Goal: Task Accomplishment & Management: Manage account settings

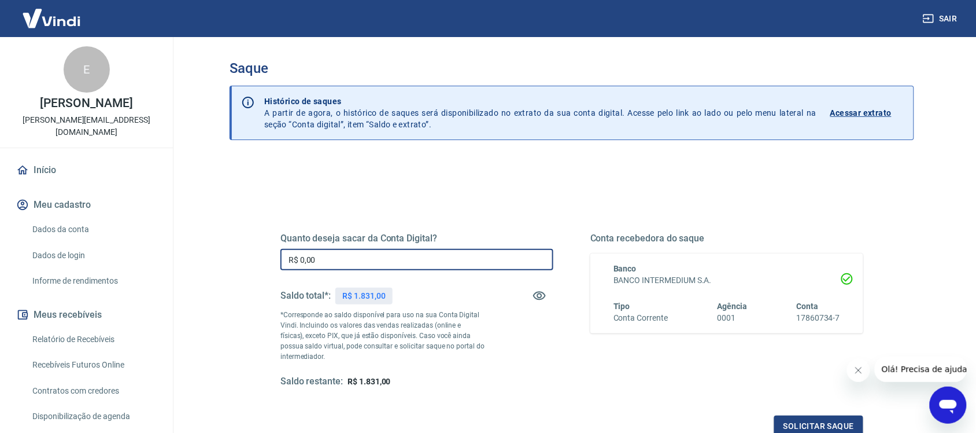
click at [434, 261] on input "R$ 0,00" at bounding box center [417, 259] width 273 height 21
type input "R$ 1.831,00"
click at [855, 418] on button "Solicitar saque" at bounding box center [819, 425] width 89 height 21
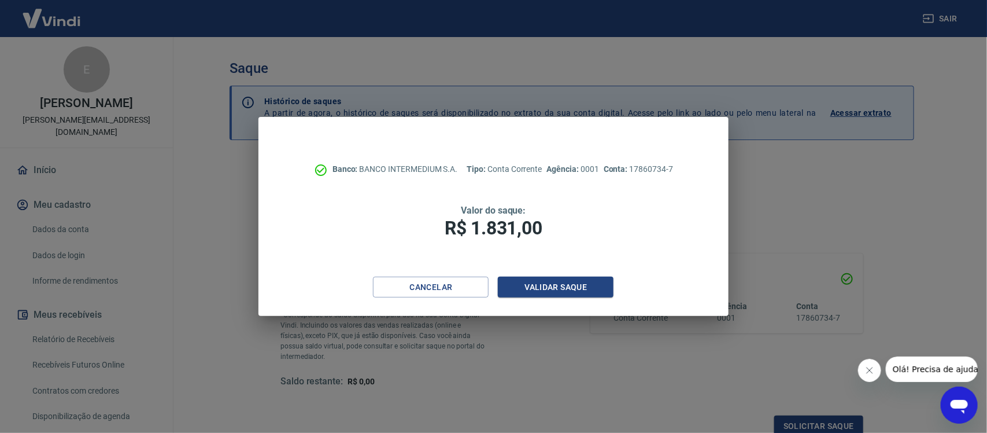
click at [602, 275] on div "Banco: BANCO INTERMEDIUM S.A. Tipo: Conta Corrente Agência: 0001 Conta: 1786073…" at bounding box center [494, 197] width 470 height 160
click at [602, 282] on button "Validar saque" at bounding box center [556, 287] width 116 height 21
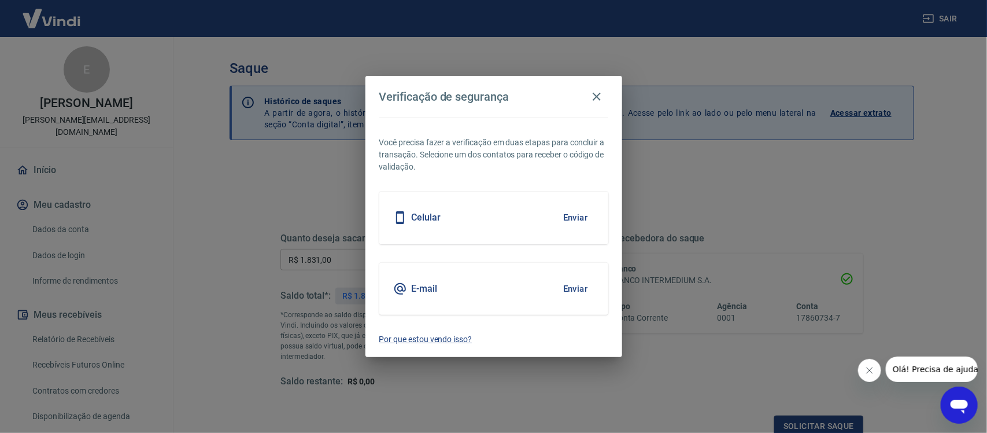
scroll to position [3, 0]
click at [577, 284] on button "Enviar" at bounding box center [576, 289] width 38 height 24
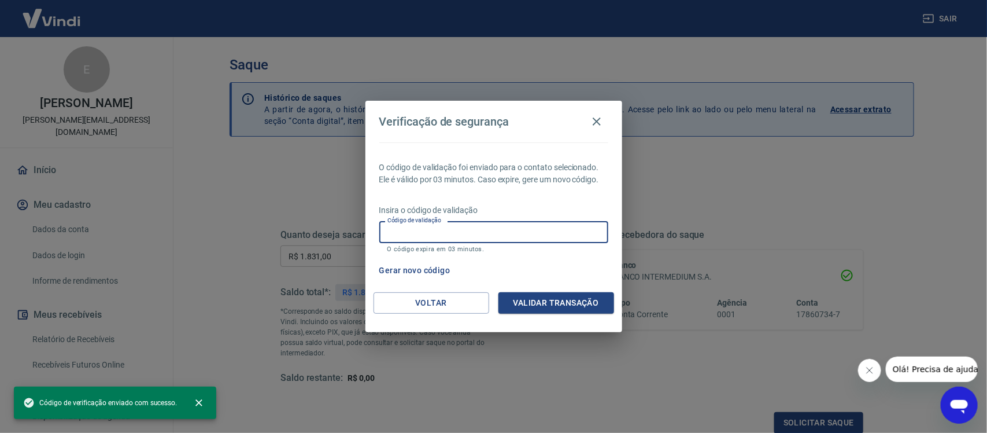
click at [490, 236] on input "Código de validação" at bounding box center [493, 231] width 229 height 21
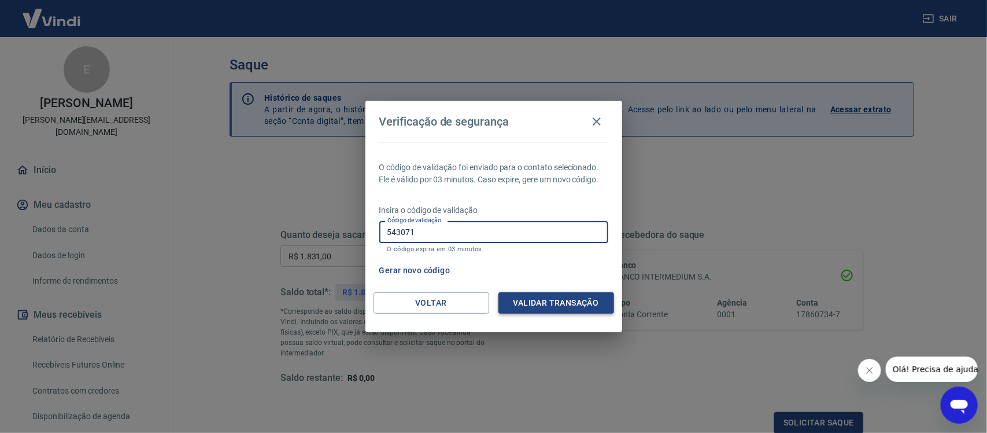
type input "543071"
click at [577, 307] on button "Validar transação" at bounding box center [557, 302] width 116 height 21
